Goal: Task Accomplishment & Management: Manage account settings

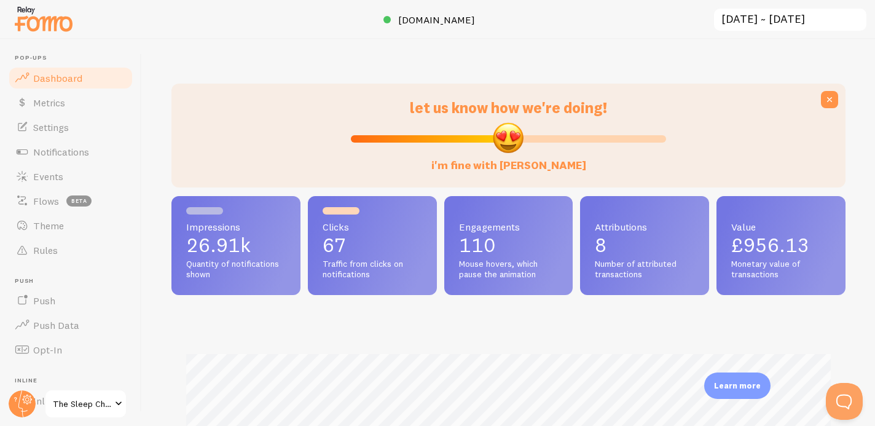
click at [69, 396] on span "The Sleep Chief" at bounding box center [82, 403] width 58 height 15
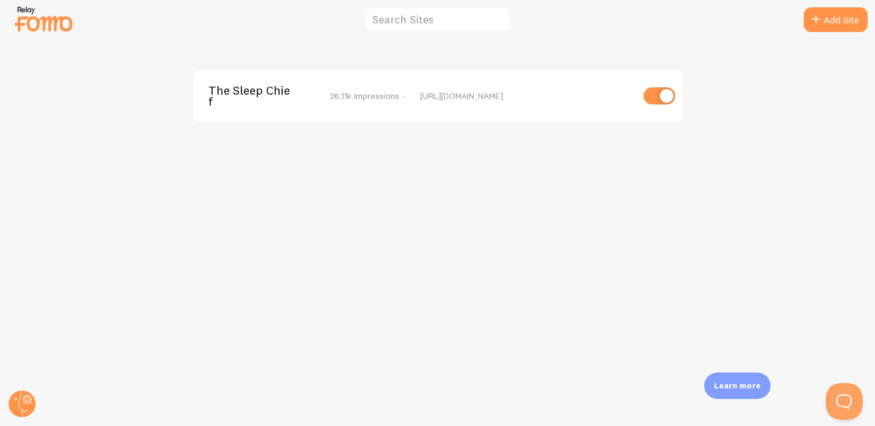
click at [33, 21] on img at bounding box center [43, 18] width 61 height 31
click at [394, 15] on input "text" at bounding box center [437, 20] width 147 height 26
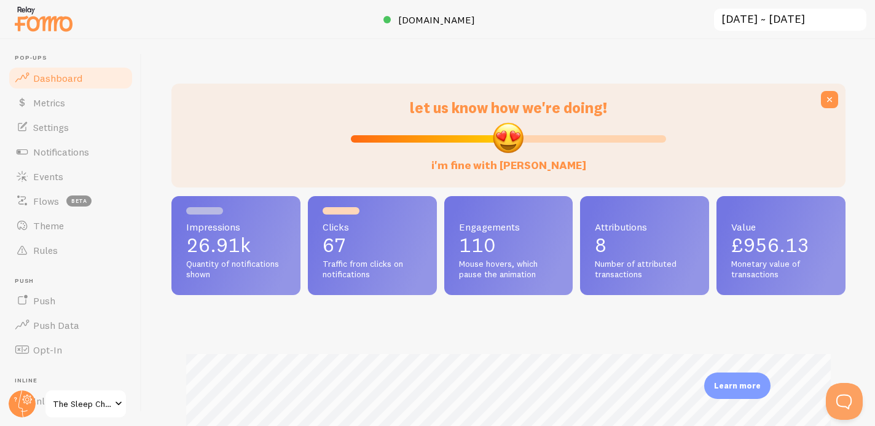
scroll to position [322, 674]
click at [45, 127] on span "Settings" at bounding box center [51, 127] width 36 height 12
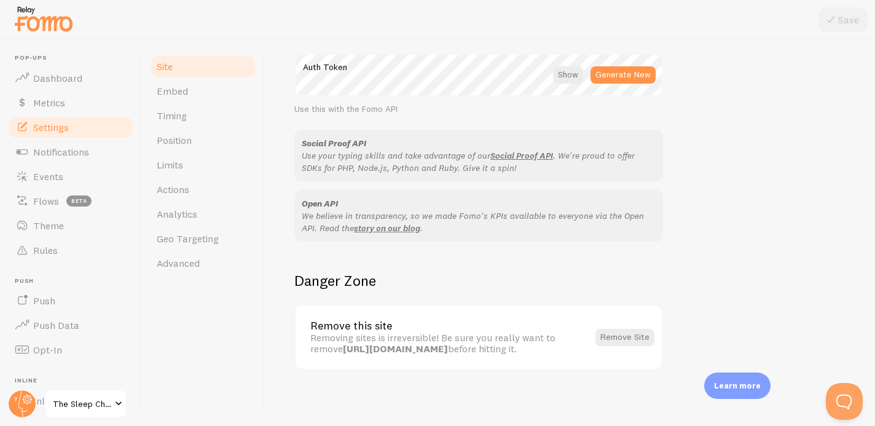
scroll to position [733, 0]
click at [177, 257] on span "Advanced" at bounding box center [178, 263] width 43 height 12
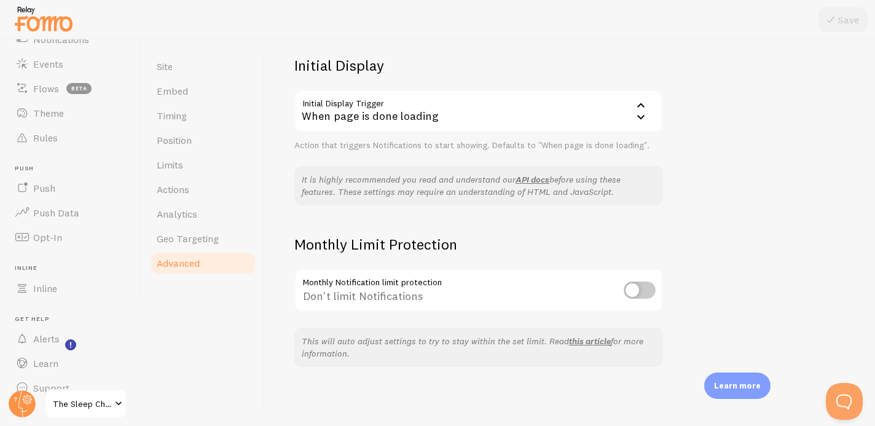
scroll to position [131, 0]
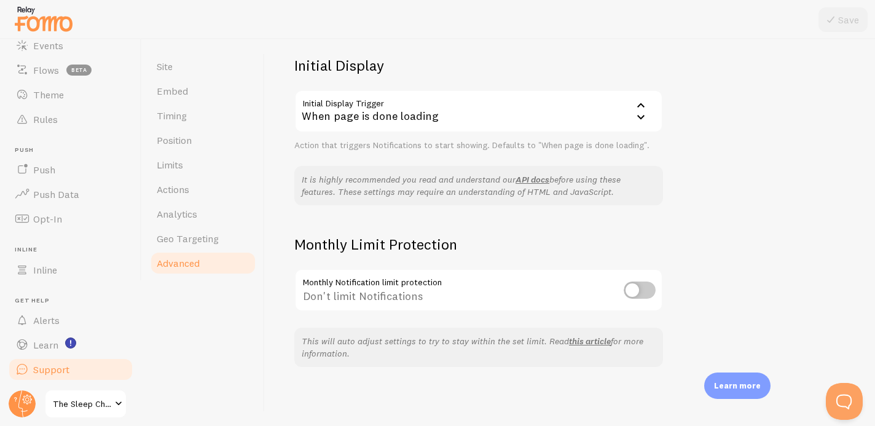
click at [58, 362] on link "Support" at bounding box center [70, 369] width 127 height 25
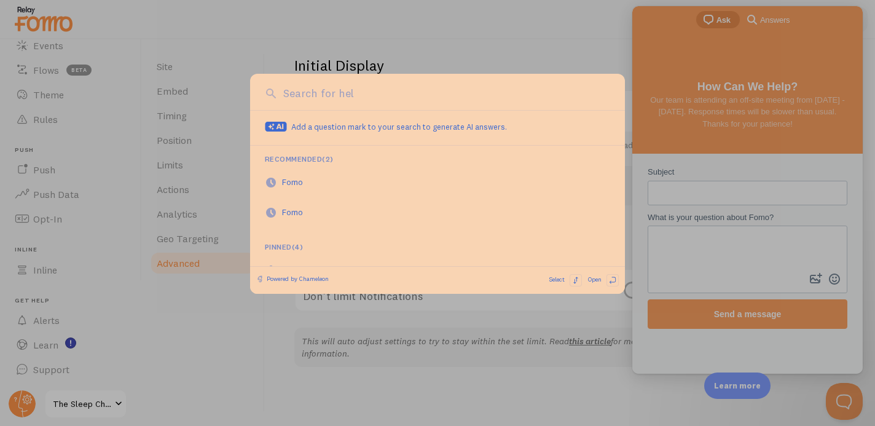
scroll to position [0, 0]
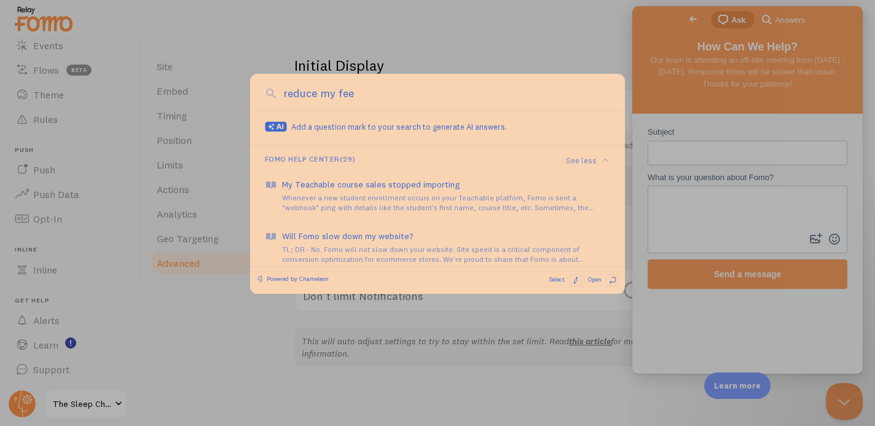
type input "reduce my fee"
click at [676, 145] on div at bounding box center [437, 213] width 875 height 426
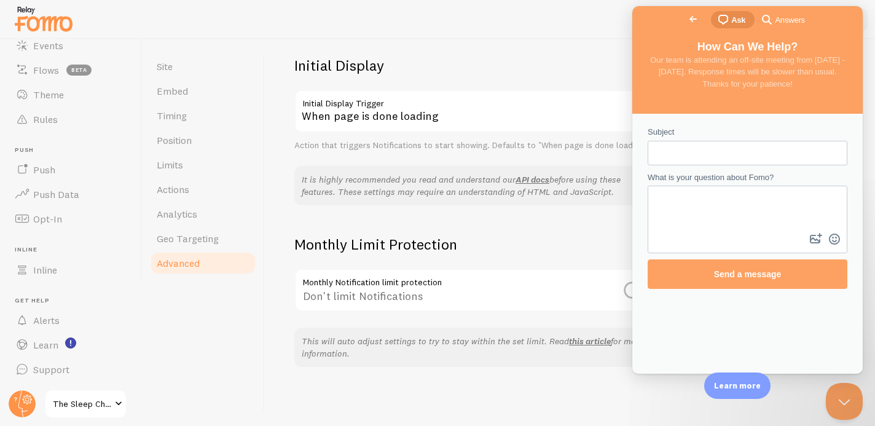
click at [676, 146] on input "Subject" at bounding box center [747, 153] width 180 height 22
type input "reducing my monthly fee"
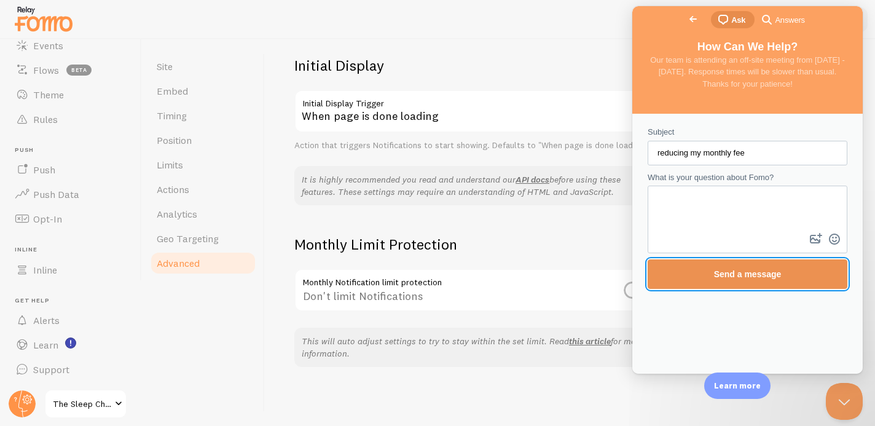
click at [729, 273] on span "Send a message" at bounding box center [748, 274] width 68 height 10
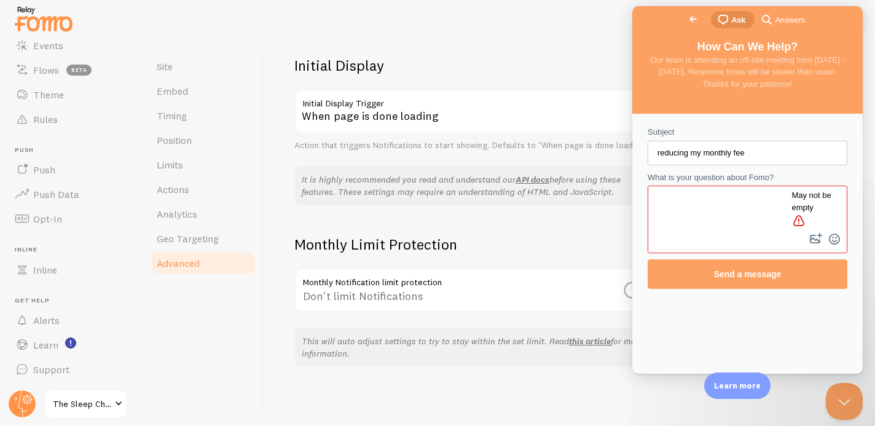
click at [722, 197] on textarea "What is your question about Fomo?" at bounding box center [730, 209] width 163 height 44
type textarea "how do i do this"
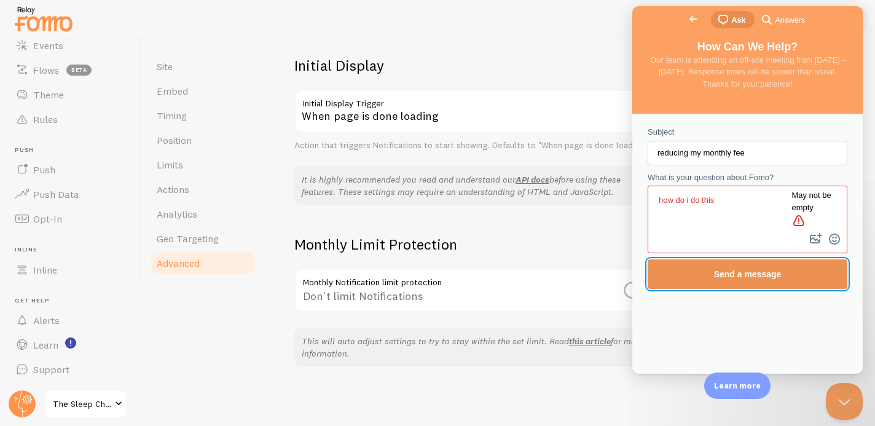
click at [757, 267] on span "Send a message" at bounding box center [747, 274] width 173 height 28
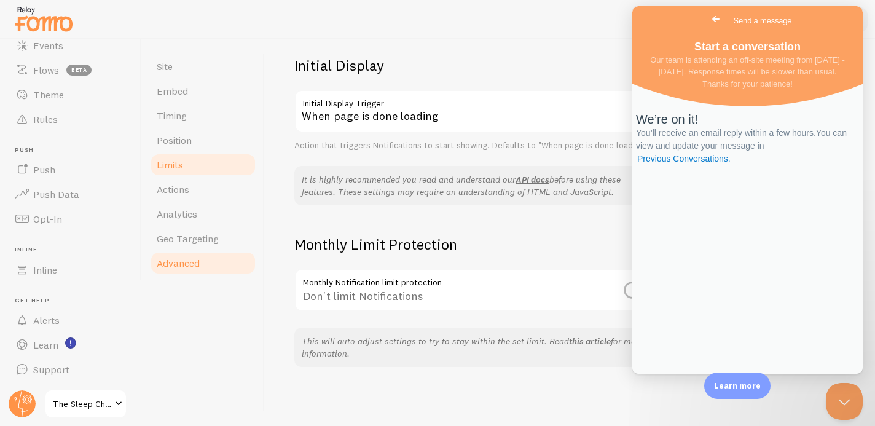
click at [177, 161] on span "Limits" at bounding box center [170, 164] width 26 height 12
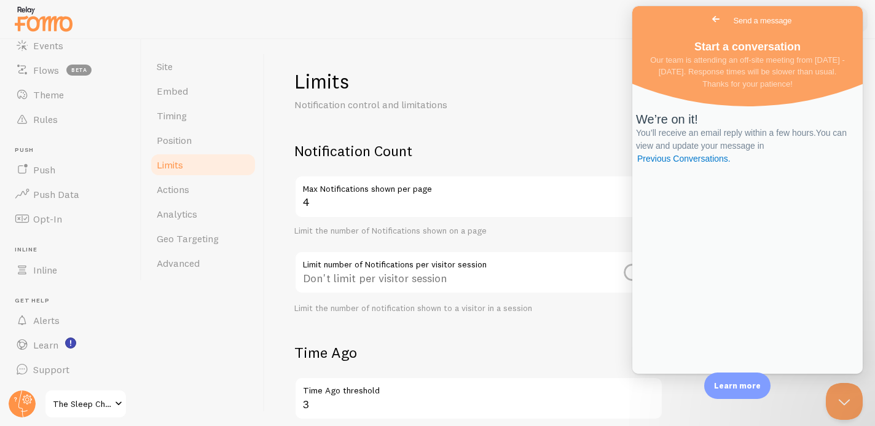
click at [493, 141] on h2 "Notification Count" at bounding box center [478, 150] width 369 height 19
click at [845, 397] on button "Close Beacon popover" at bounding box center [841, 398] width 37 height 37
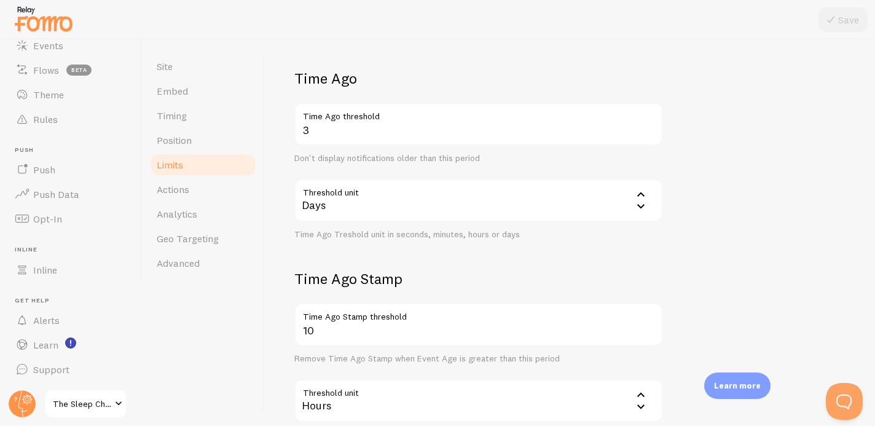
scroll to position [370, 0]
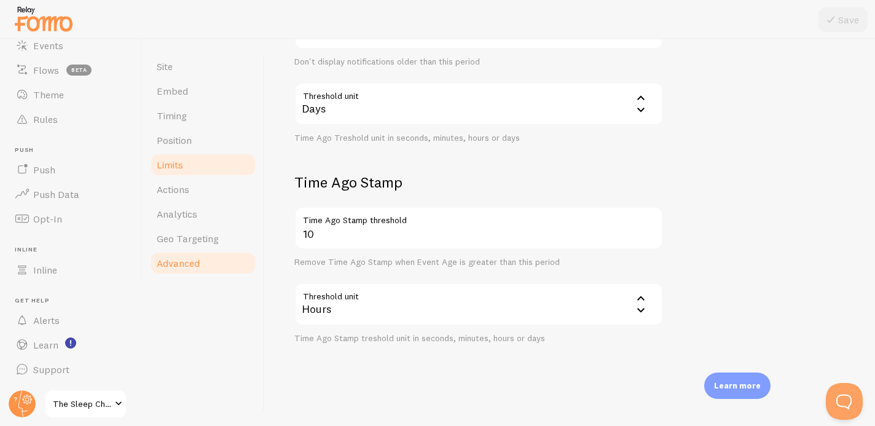
click at [181, 260] on span "Advanced" at bounding box center [178, 263] width 43 height 12
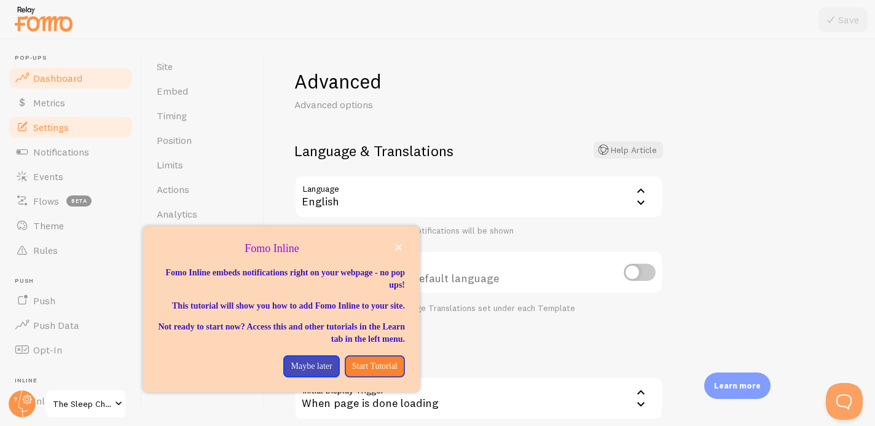
click at [58, 80] on span "Dashboard" at bounding box center [57, 78] width 49 height 12
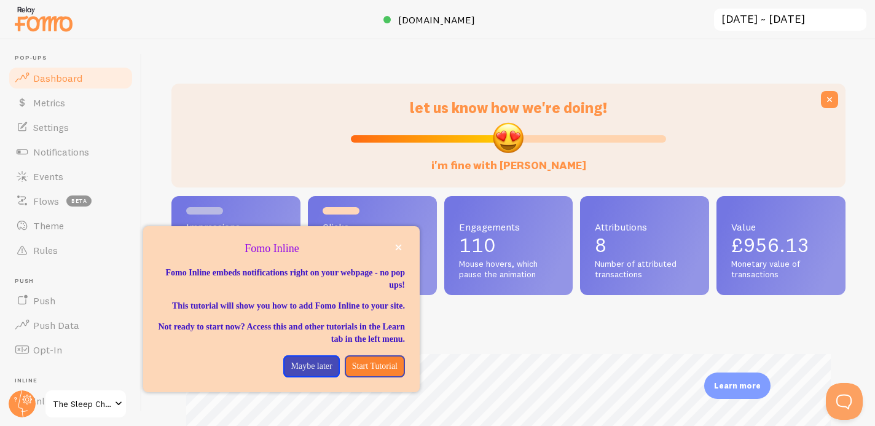
scroll to position [322, 674]
click at [395, 245] on icon "close," at bounding box center [398, 247] width 7 height 7
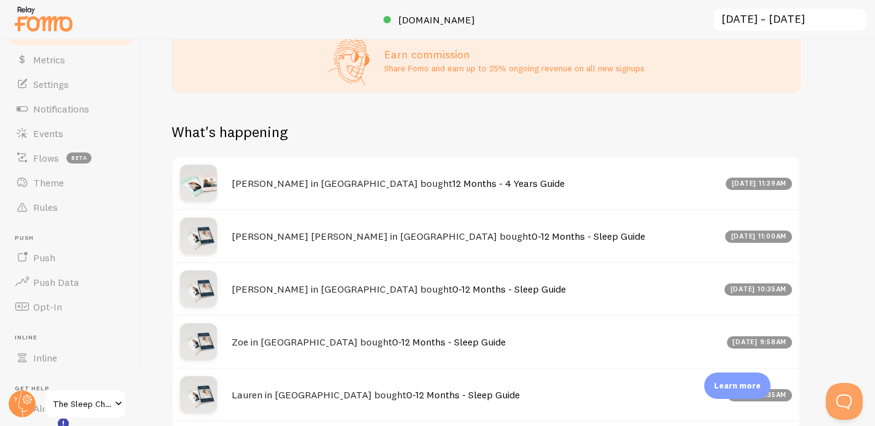
scroll to position [0, 0]
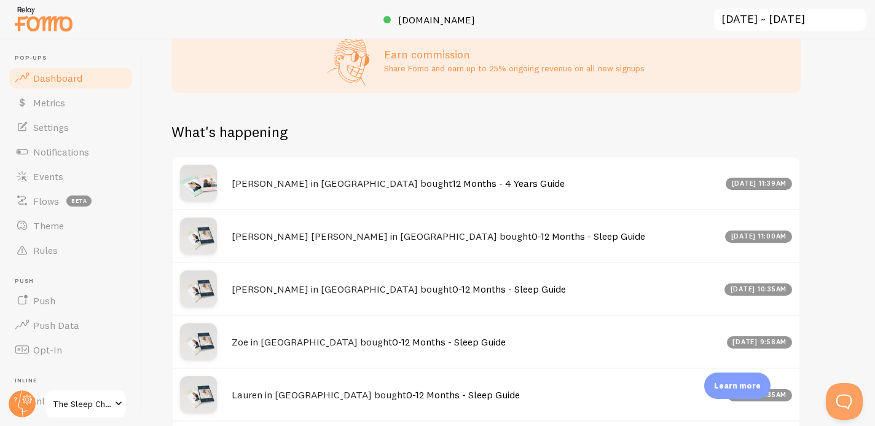
click at [50, 16] on img at bounding box center [43, 18] width 61 height 31
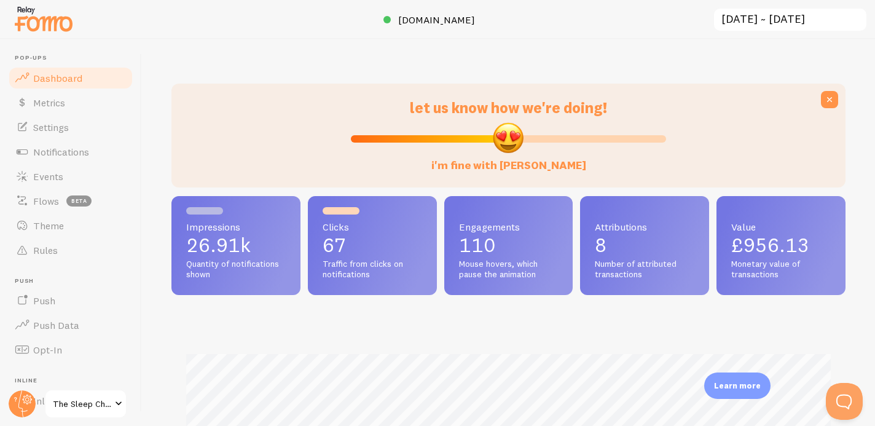
scroll to position [322, 674]
click at [44, 346] on span "Opt-In" at bounding box center [47, 349] width 29 height 12
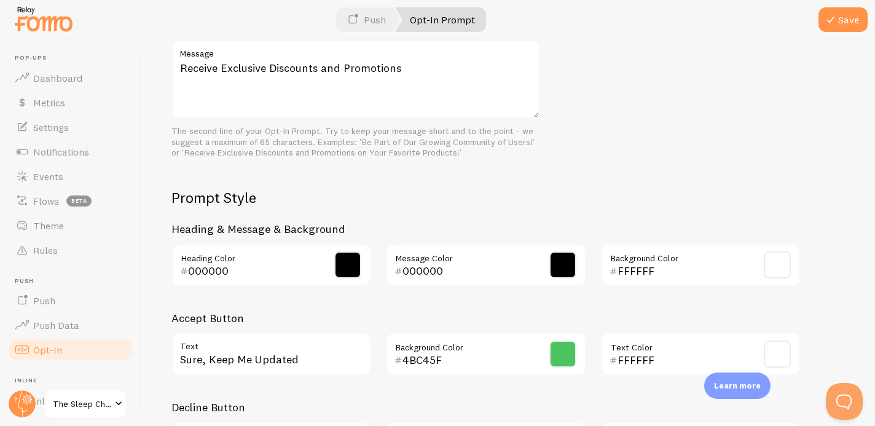
scroll to position [580, 0]
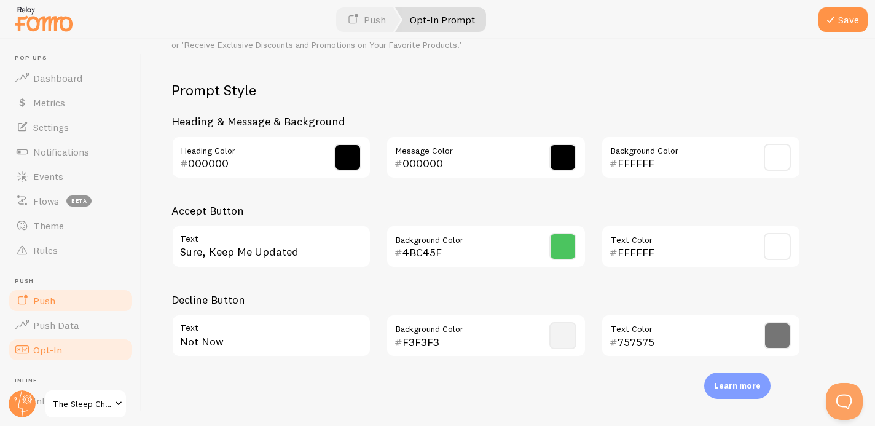
click at [66, 300] on link "Push" at bounding box center [70, 300] width 127 height 25
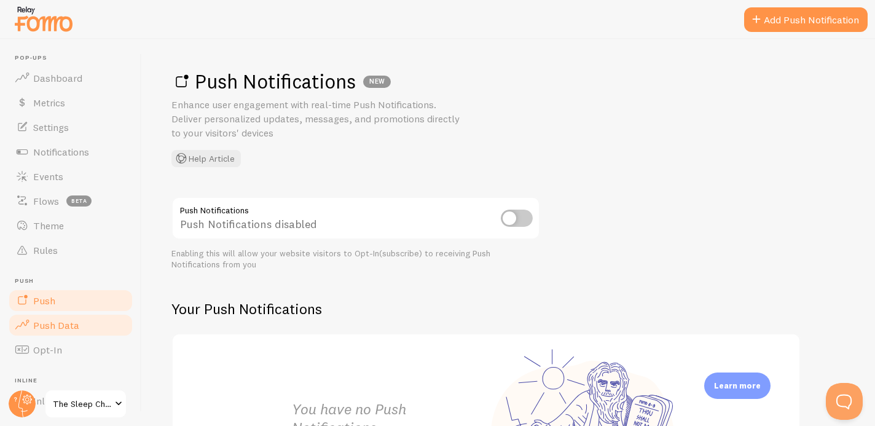
click at [78, 321] on link "Push Data" at bounding box center [70, 325] width 127 height 25
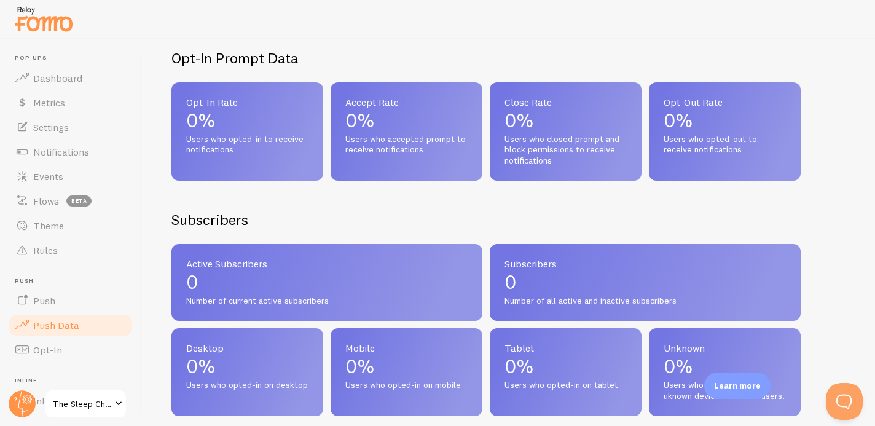
scroll to position [341, 0]
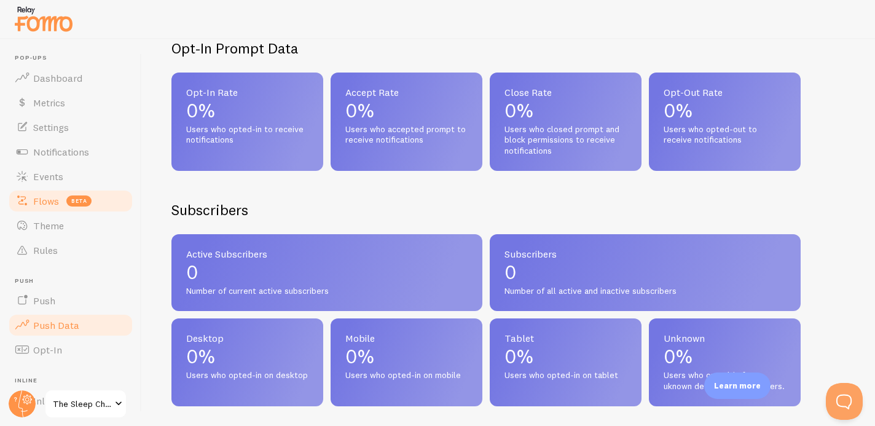
click at [45, 202] on span "Flows" at bounding box center [46, 201] width 26 height 12
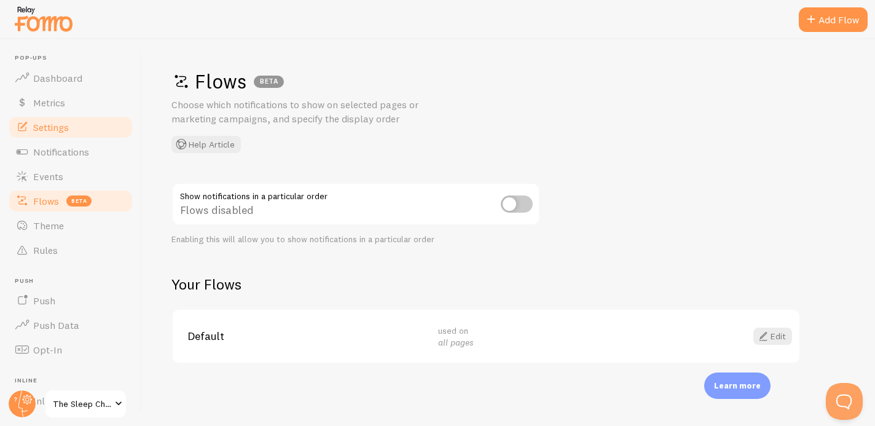
click at [52, 130] on span "Settings" at bounding box center [51, 127] width 36 height 12
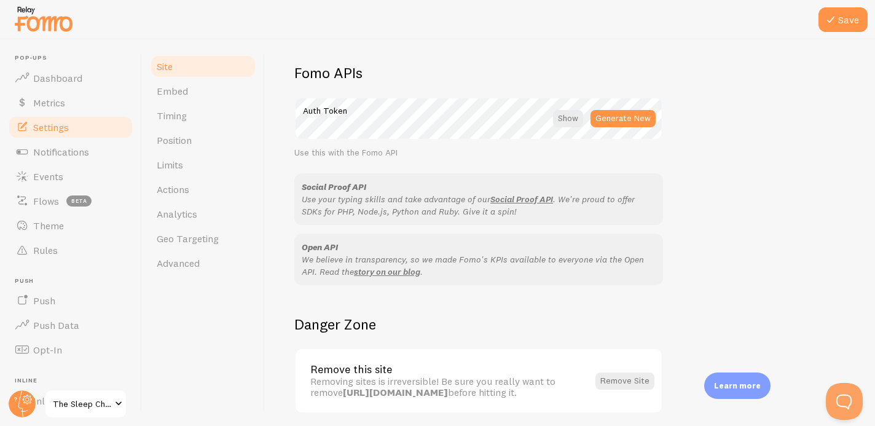
scroll to position [734, 0]
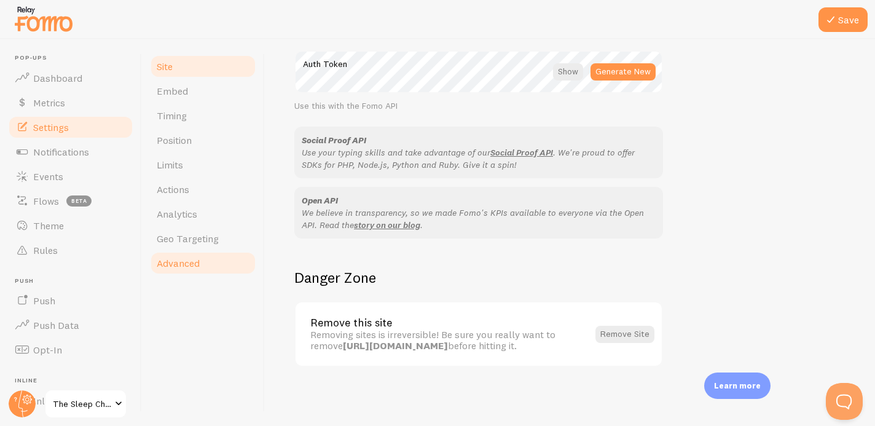
click at [176, 256] on link "Advanced" at bounding box center [202, 263] width 107 height 25
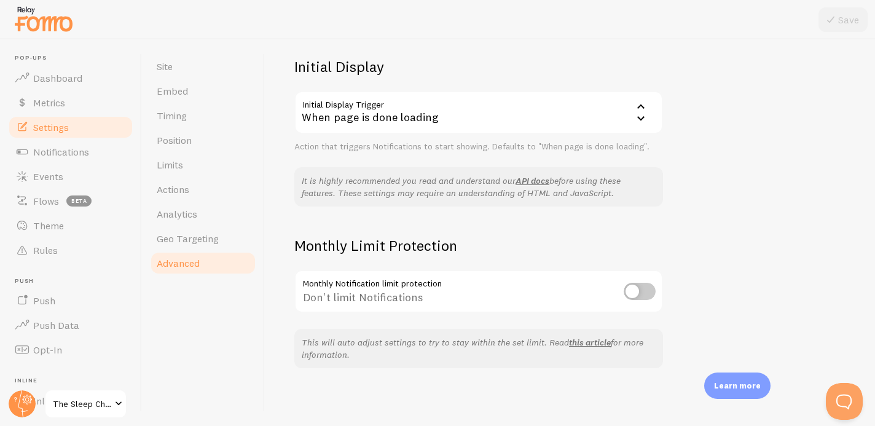
scroll to position [287, 0]
click at [178, 193] on span "Actions" at bounding box center [173, 189] width 33 height 12
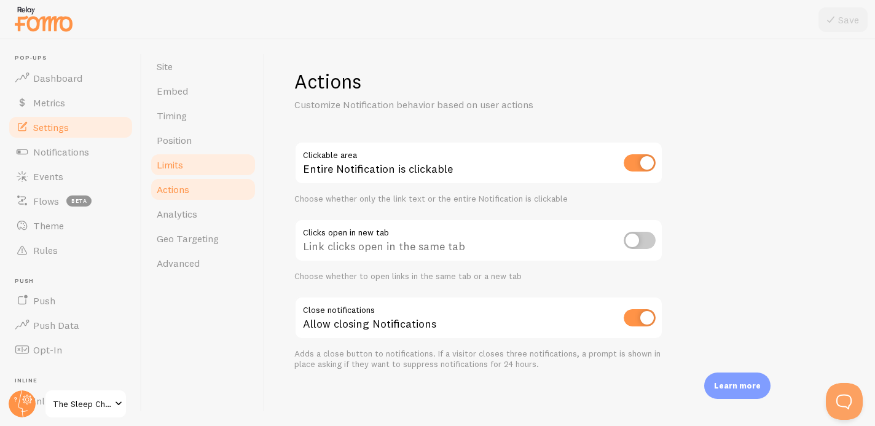
click at [172, 170] on span "Limits" at bounding box center [170, 164] width 26 height 12
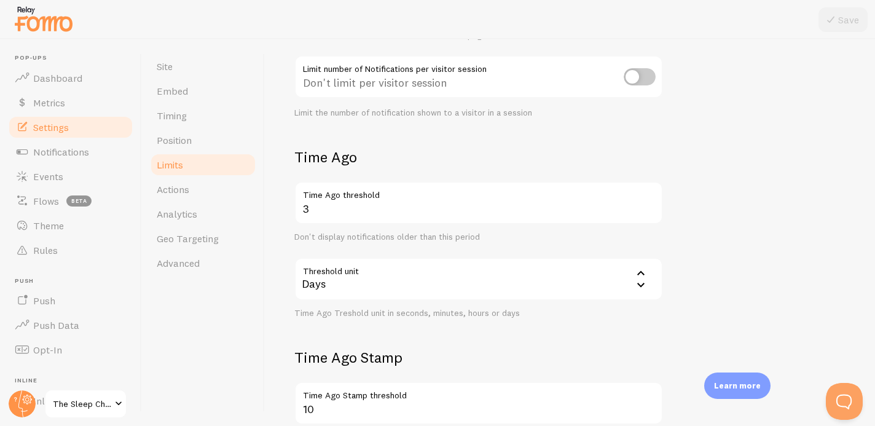
scroll to position [197, 0]
click at [639, 72] on input "checkbox" at bounding box center [639, 74] width 32 height 17
checkbox input "true"
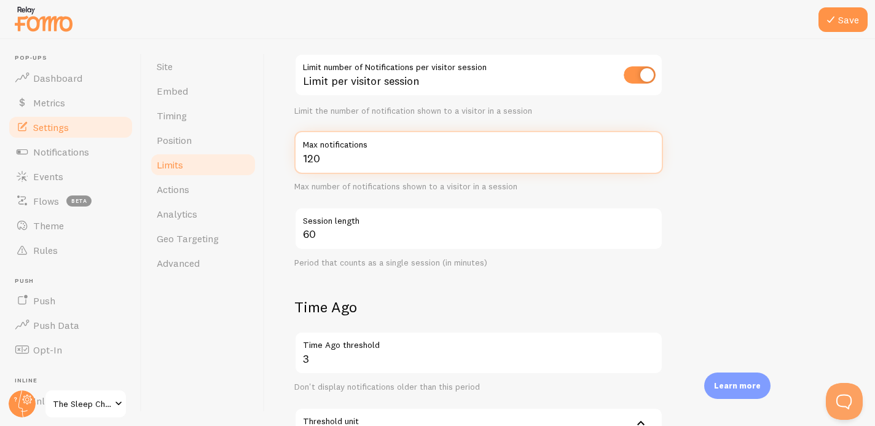
drag, startPoint x: 321, startPoint y: 160, endPoint x: 281, endPoint y: 160, distance: 39.3
click at [281, 160] on div "Limits Notification control and limitations Notification Count 4 Max Notificati…" at bounding box center [570, 232] width 610 height 386
type input "10"
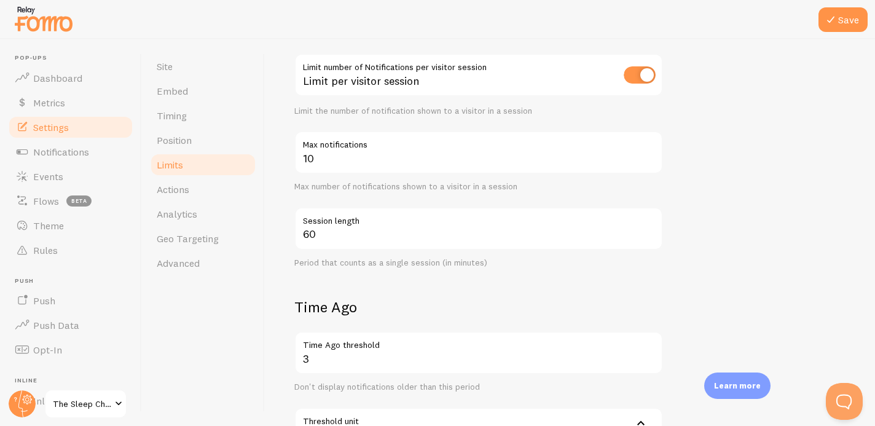
click at [372, 265] on div "Period that counts as a single session (in minutes)" at bounding box center [478, 262] width 369 height 11
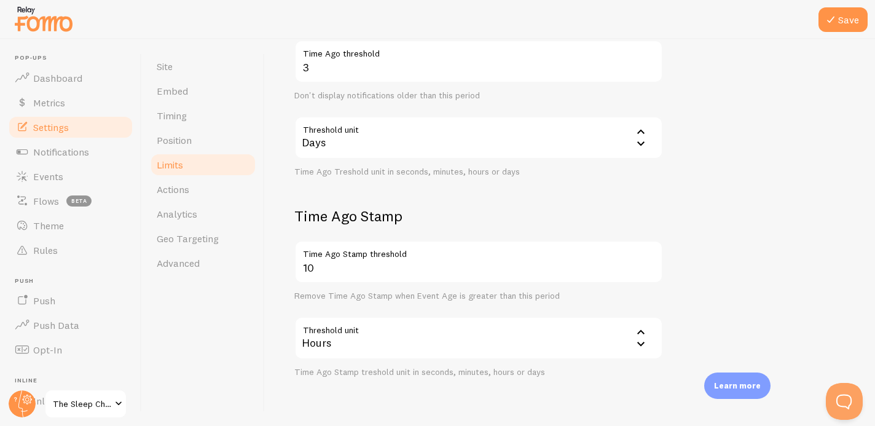
scroll to position [522, 0]
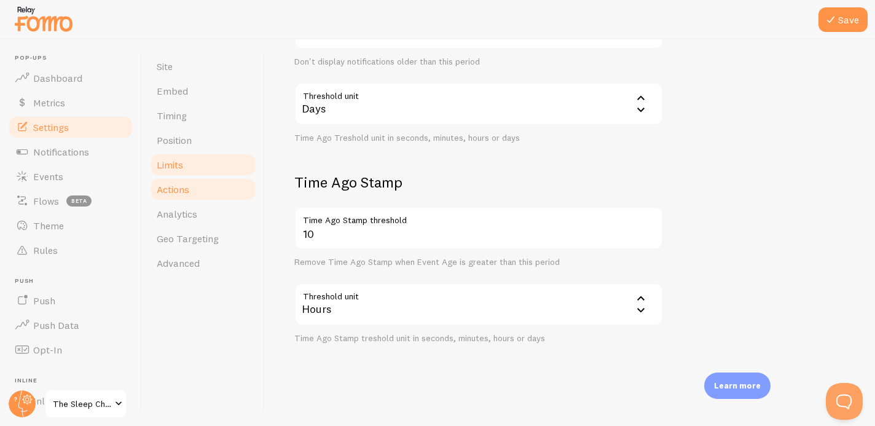
click at [198, 192] on link "Actions" at bounding box center [202, 189] width 107 height 25
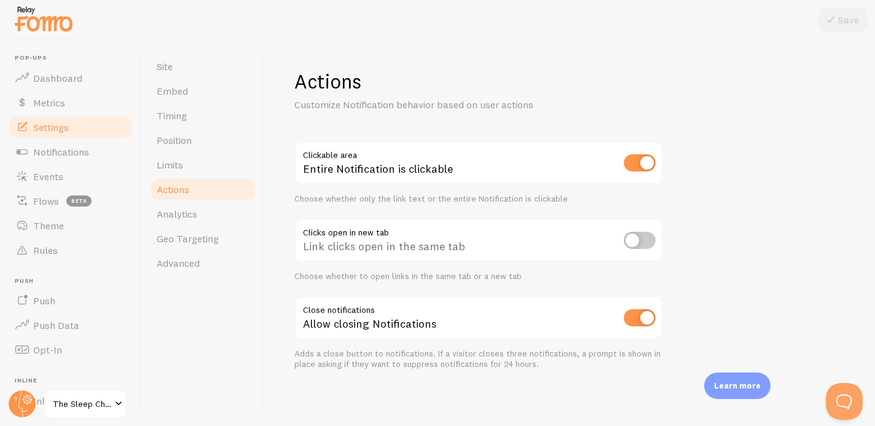
scroll to position [2, 0]
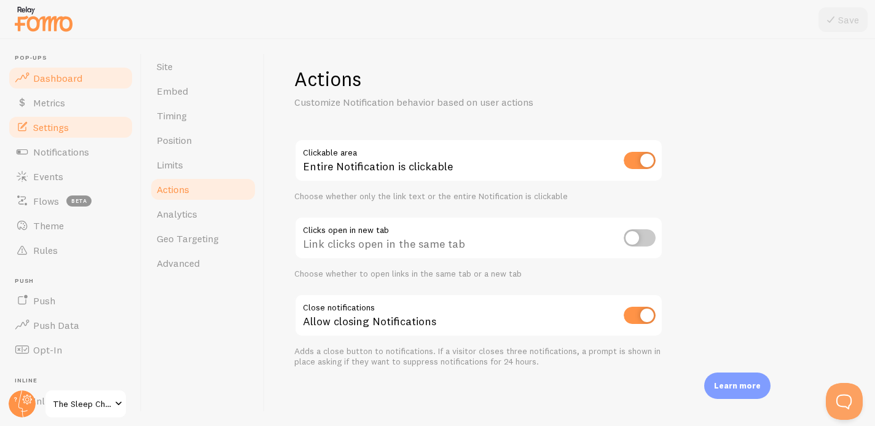
click at [64, 82] on span "Dashboard" at bounding box center [57, 78] width 49 height 12
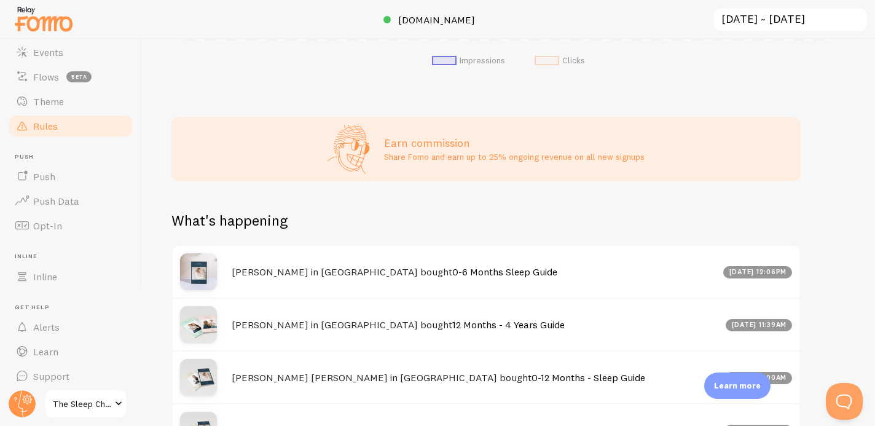
scroll to position [131, 0]
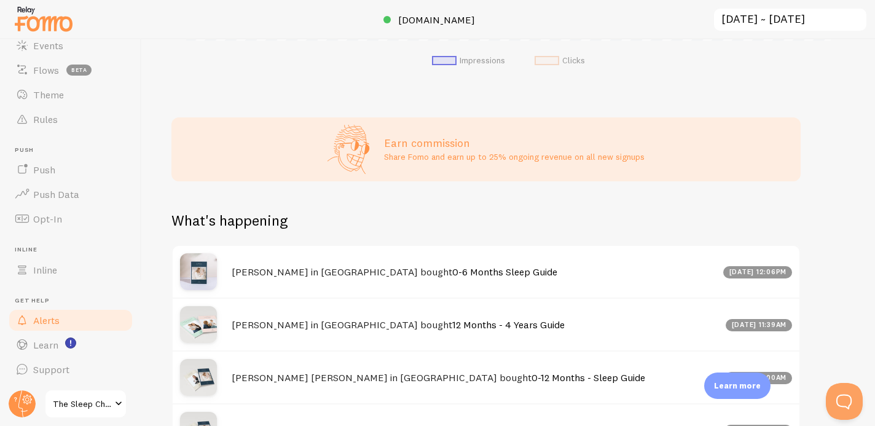
click at [41, 325] on span "Alerts" at bounding box center [46, 320] width 26 height 12
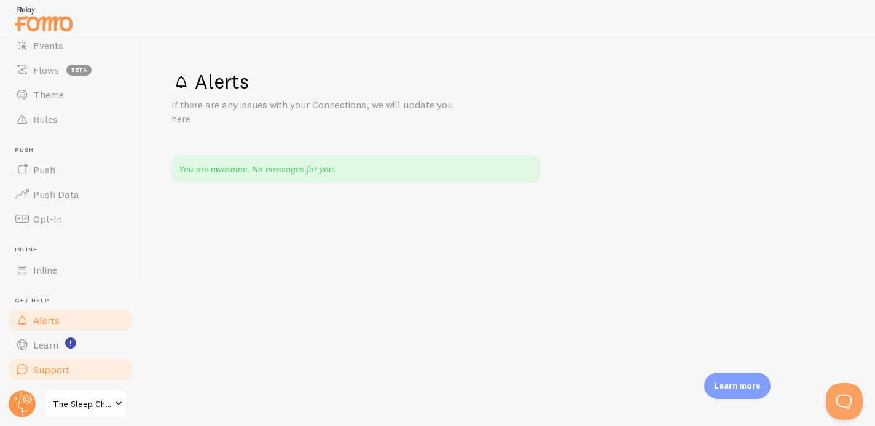
click at [44, 370] on span "Support" at bounding box center [51, 369] width 36 height 12
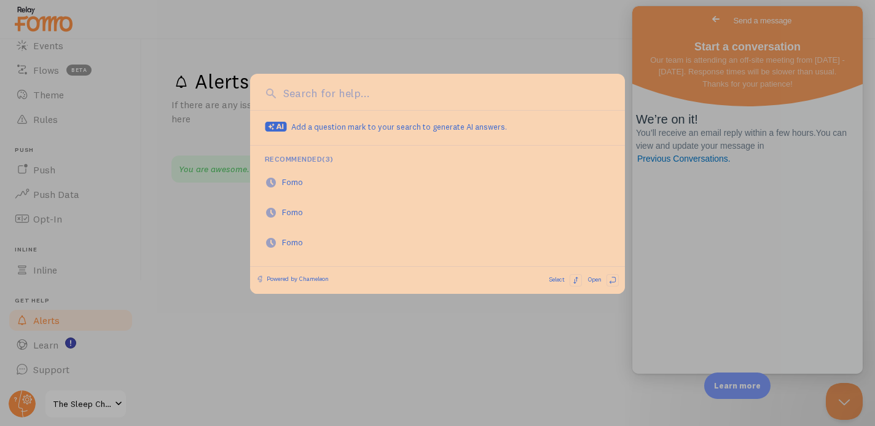
click at [184, 247] on div at bounding box center [437, 213] width 875 height 426
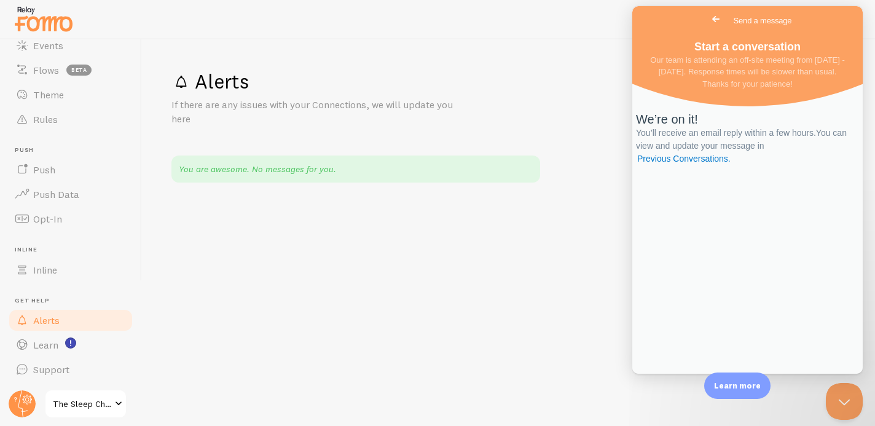
click at [39, 37] on div at bounding box center [437, 19] width 875 height 39
click at [39, 44] on span "Events" at bounding box center [48, 45] width 30 height 12
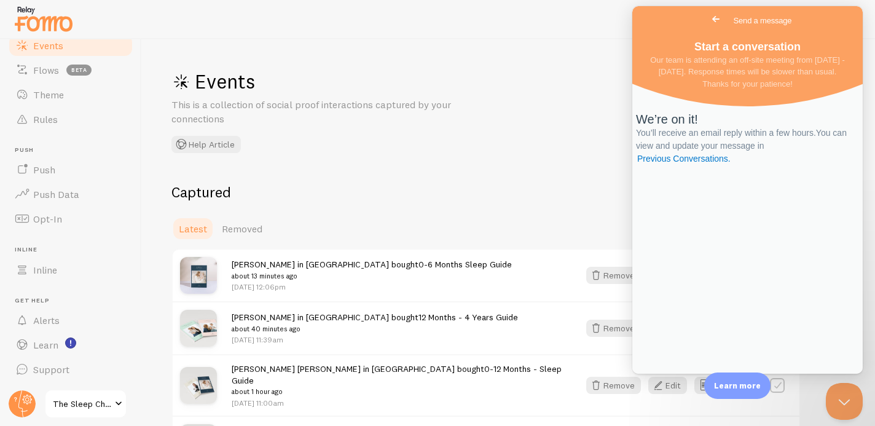
click at [708, 19] on span "Go back" at bounding box center [715, 19] width 15 height 15
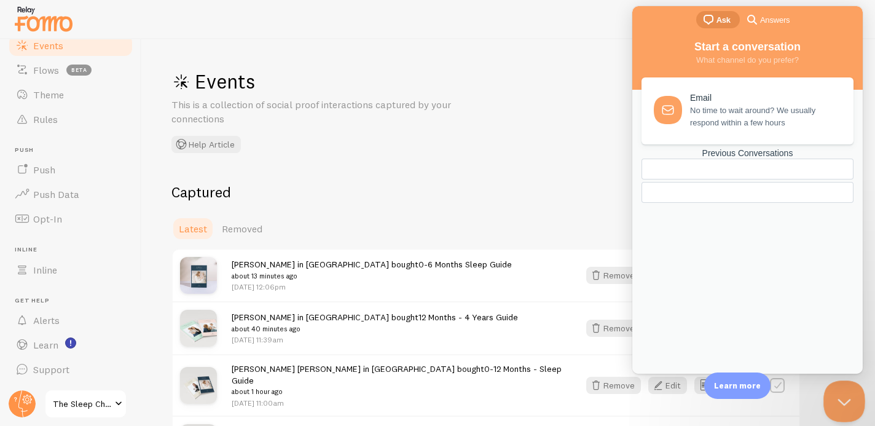
click at [842, 404] on button "Close Beacon popover" at bounding box center [841, 398] width 37 height 37
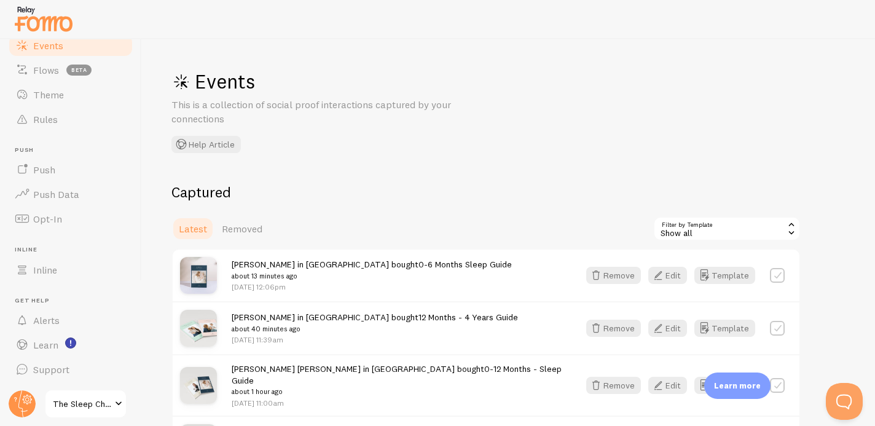
click at [120, 401] on span at bounding box center [118, 403] width 15 height 15
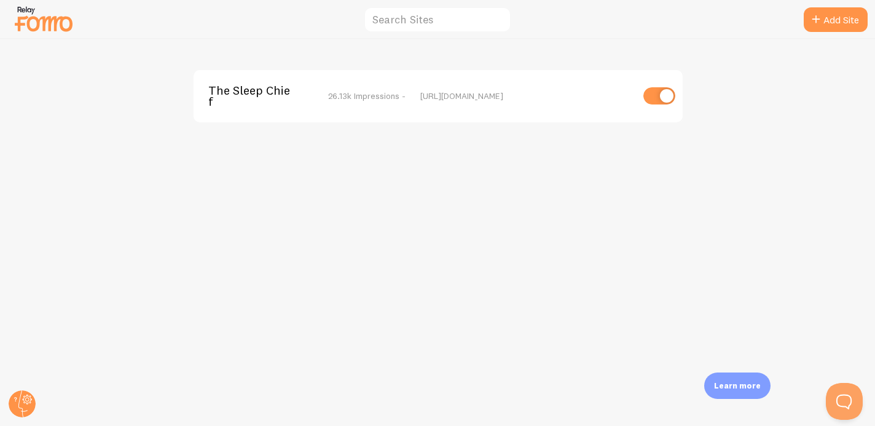
click at [354, 91] on span "26.13k Impressions -" at bounding box center [366, 95] width 77 height 11
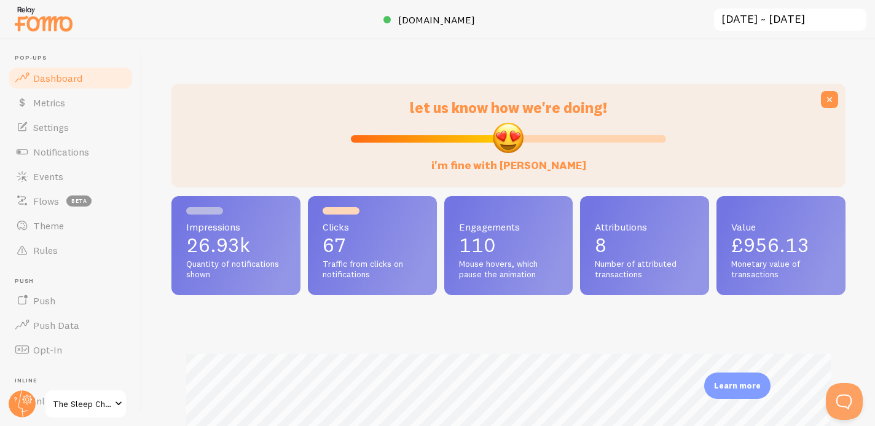
click at [810, 19] on input "[DATE] ~ [DATE]" at bounding box center [789, 19] width 155 height 25
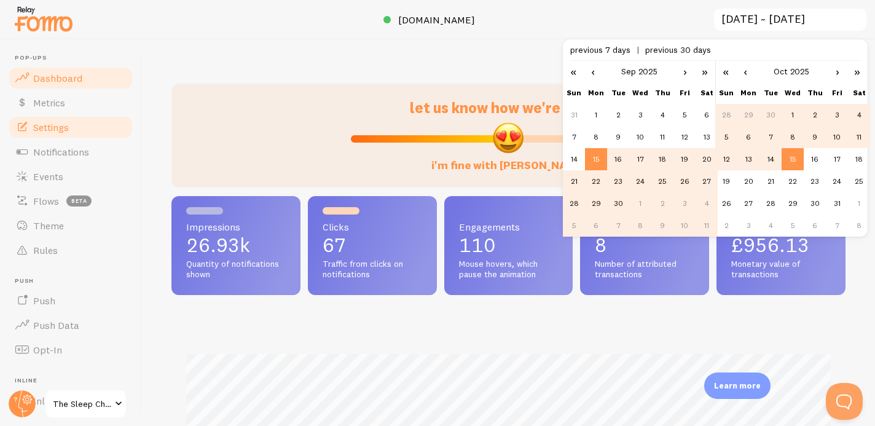
click at [55, 122] on span "Settings" at bounding box center [51, 127] width 36 height 12
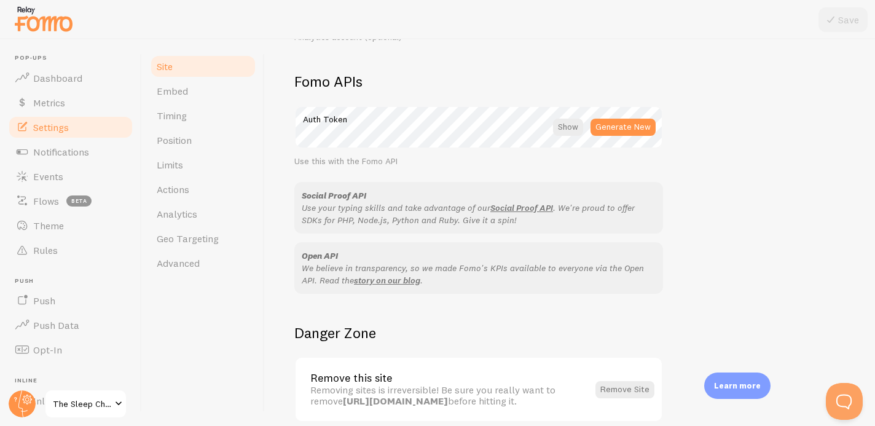
scroll to position [734, 0]
